Goal: Navigation & Orientation: Find specific page/section

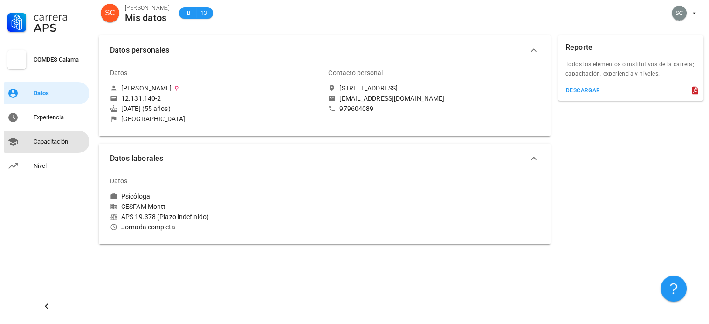
click at [63, 140] on div "Capacitación" at bounding box center [60, 141] width 52 height 7
click at [61, 141] on div "Capacitación" at bounding box center [60, 141] width 52 height 7
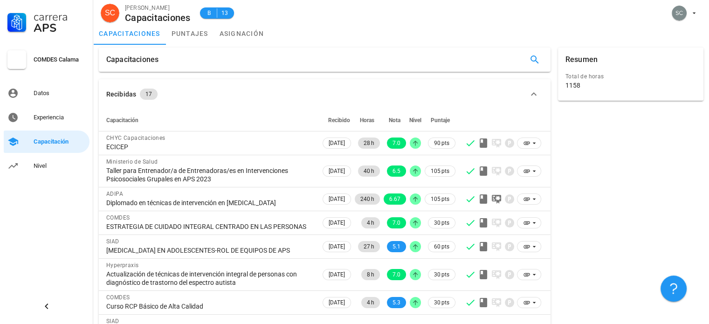
scroll to position [1, 0]
